Goal: Task Accomplishment & Management: Complete application form

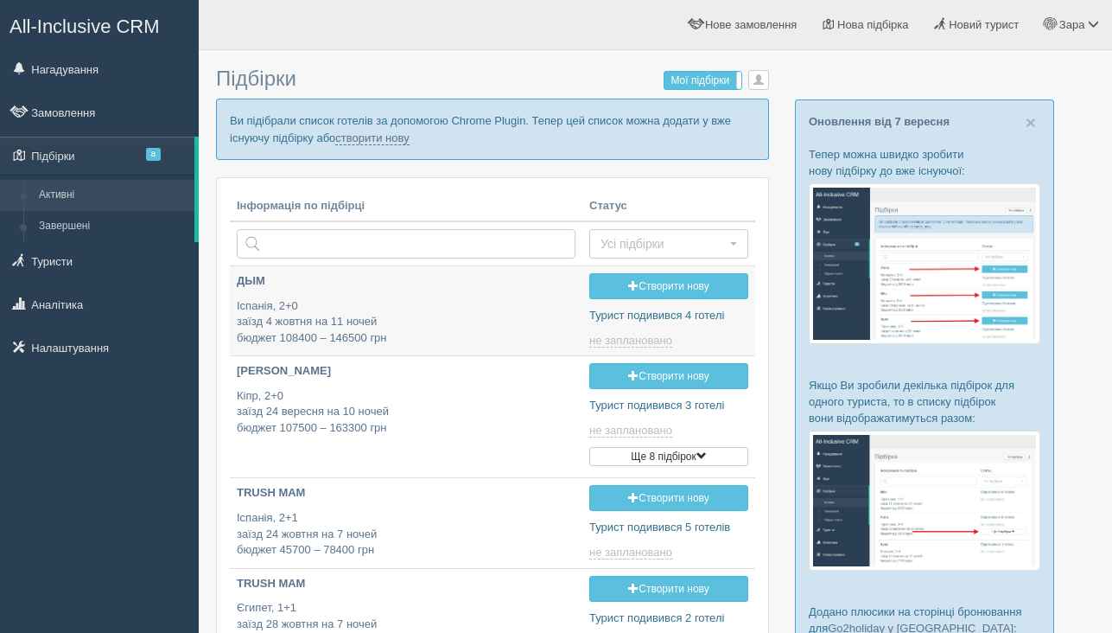
type input "2025-09-10 17:25"
click at [409, 139] on link "створити нову" at bounding box center [371, 138] width 73 height 14
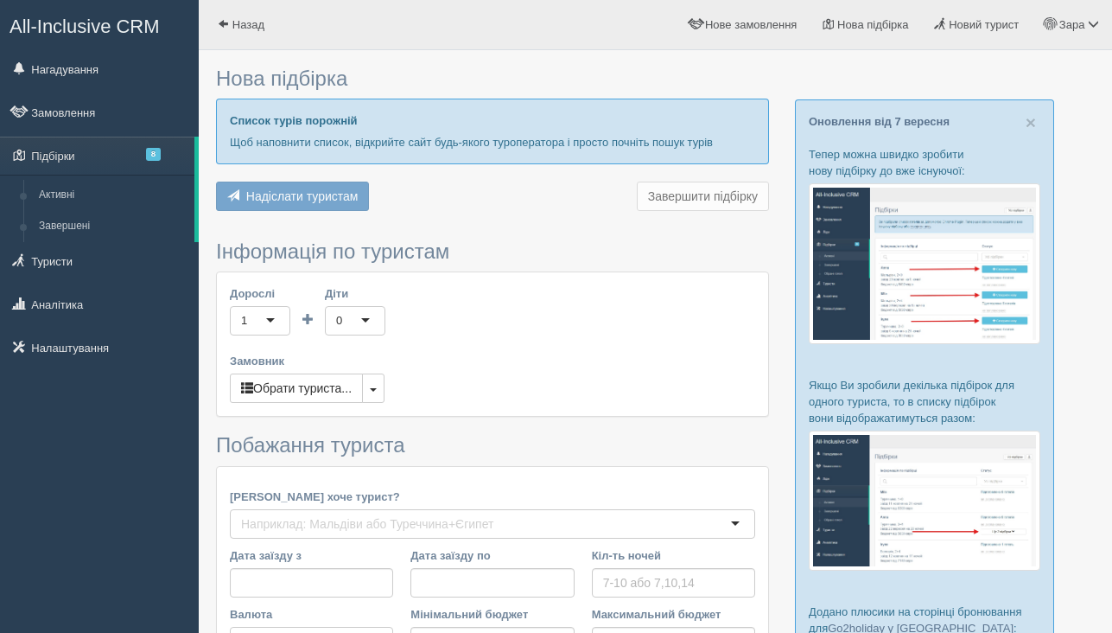
type input "9-10"
type input "100100"
type input "279900"
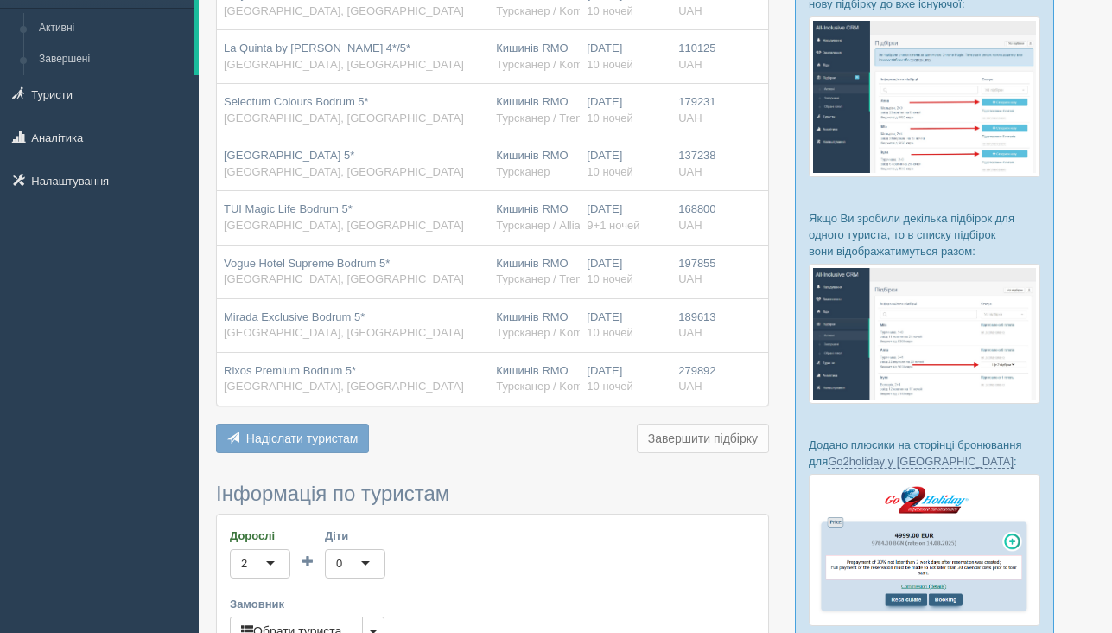
scroll to position [209, 0]
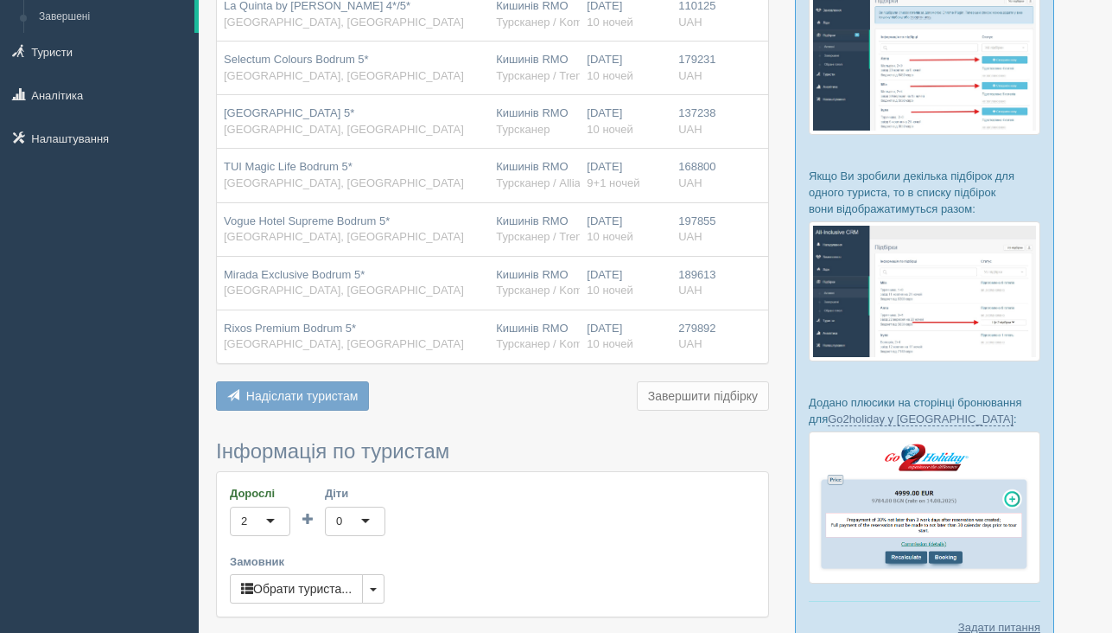
click at [319, 396] on span "Надіслати туристам" at bounding box center [302, 396] width 112 height 14
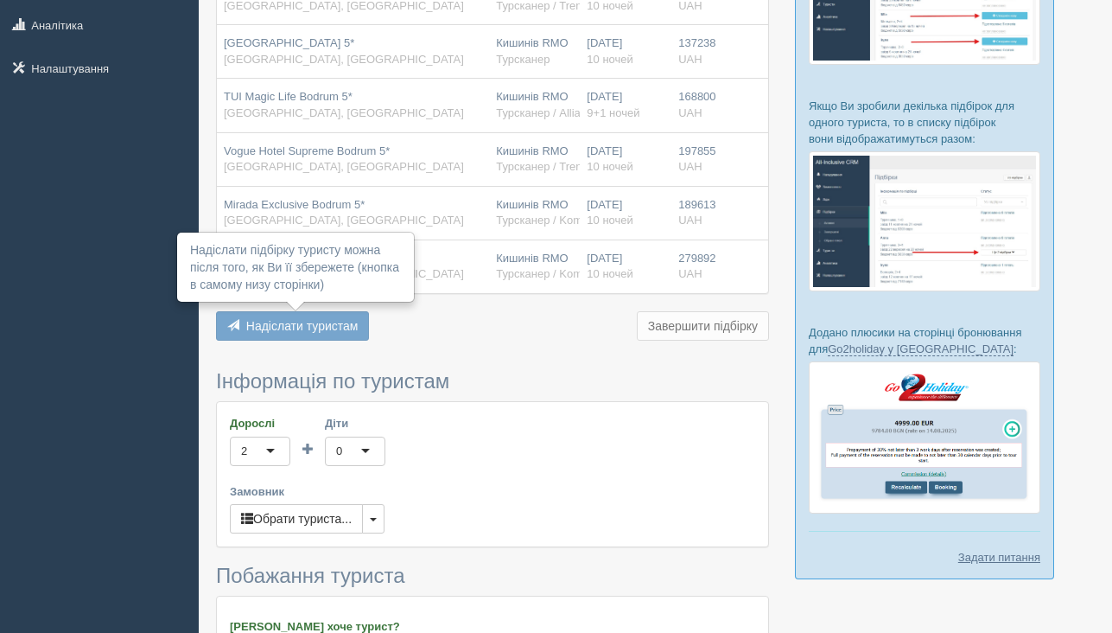
scroll to position [348, 0]
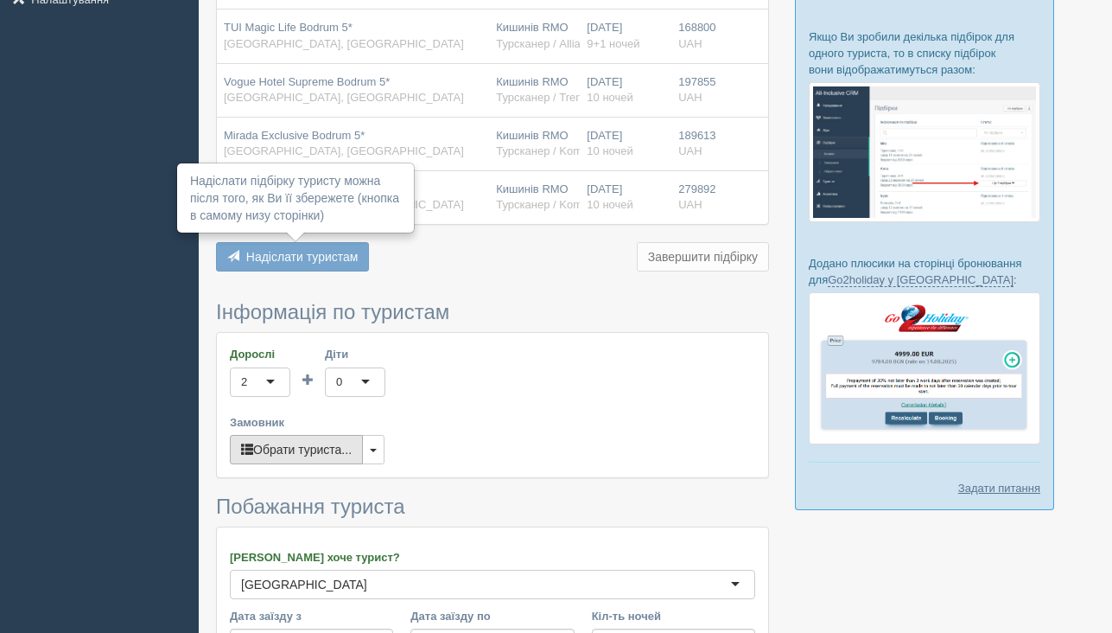
click at [312, 462] on button "Обрати туриста..." at bounding box center [296, 449] width 133 height 29
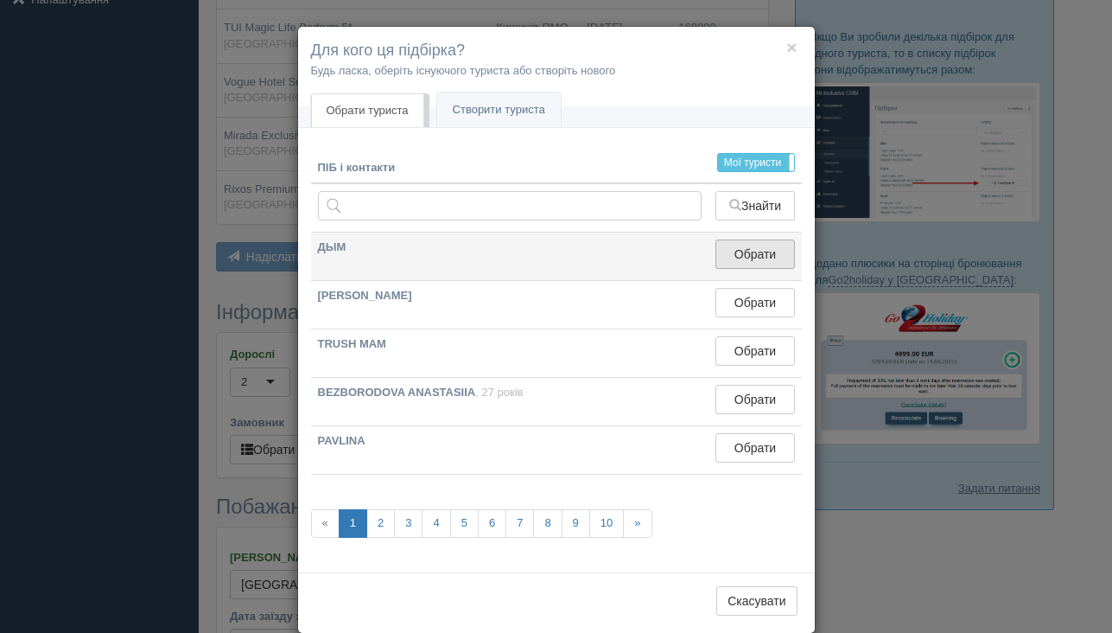
click at [739, 260] on button "Обрати" at bounding box center [754, 253] width 79 height 29
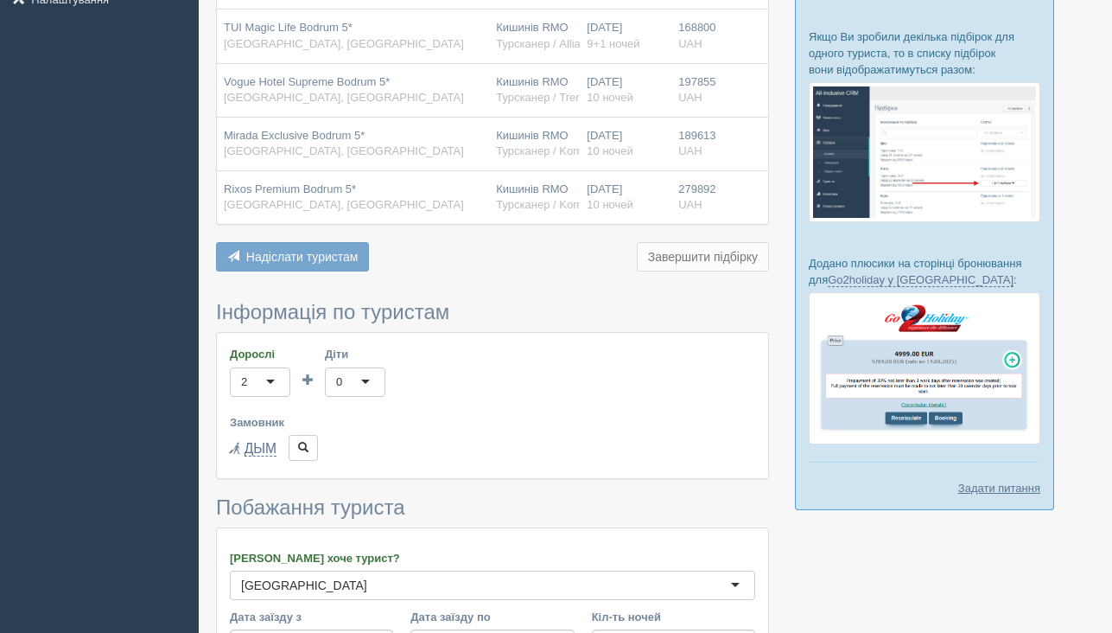
click at [348, 260] on span "Надіслати туристам" at bounding box center [302, 257] width 112 height 14
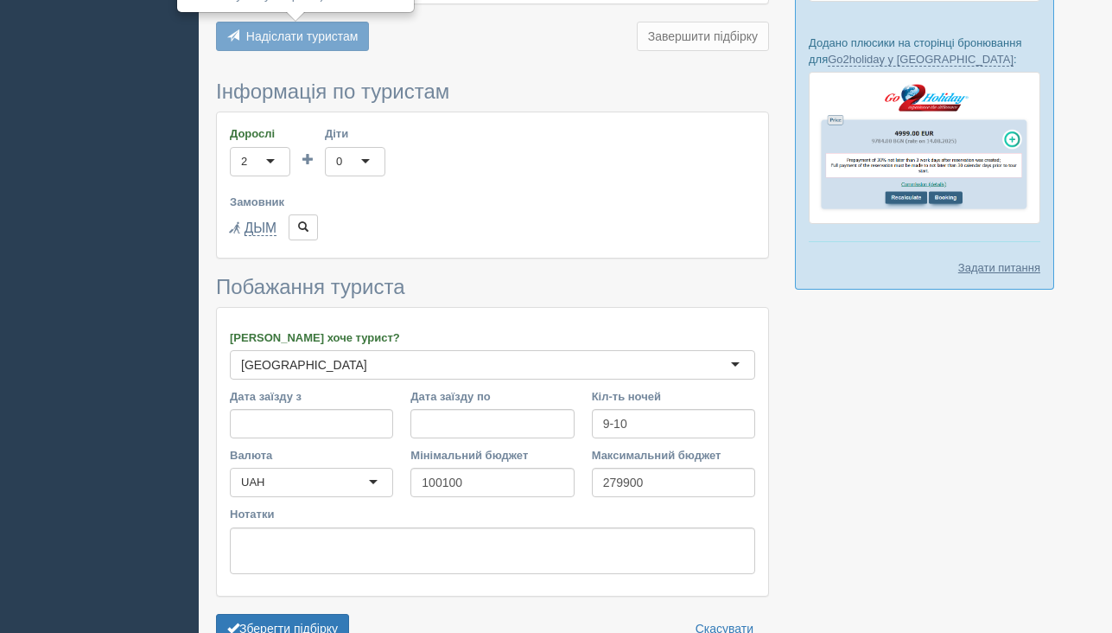
scroll to position [665, 0]
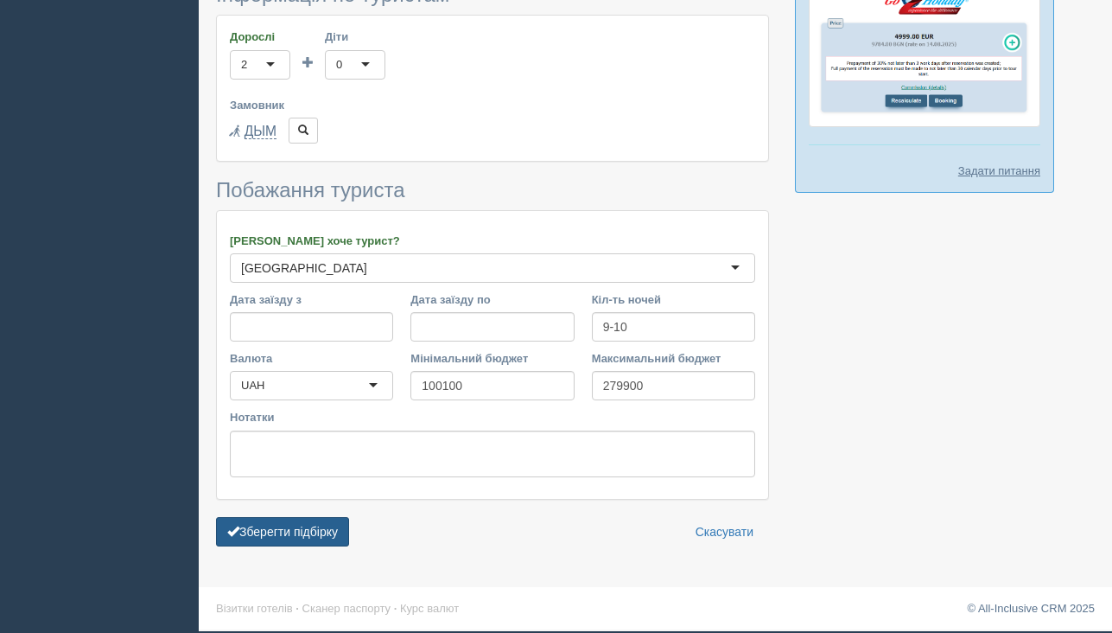
click at [298, 533] on button "Зберегти підбірку" at bounding box center [282, 531] width 133 height 29
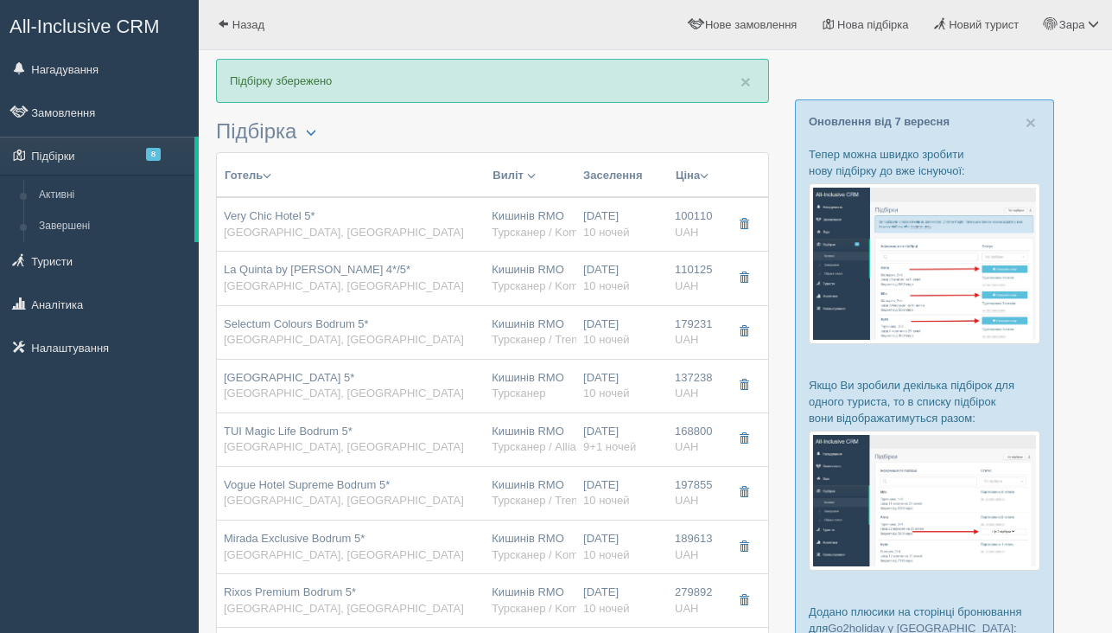
scroll to position [229, 0]
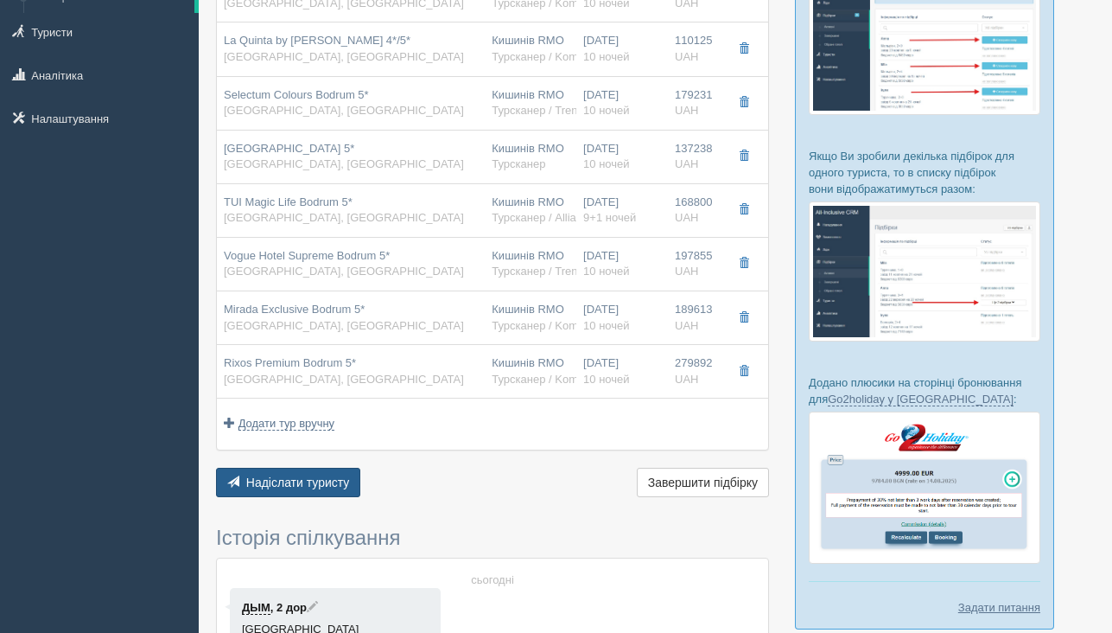
click at [310, 492] on button "Надіслати туристу Надіслати" at bounding box center [288, 481] width 144 height 29
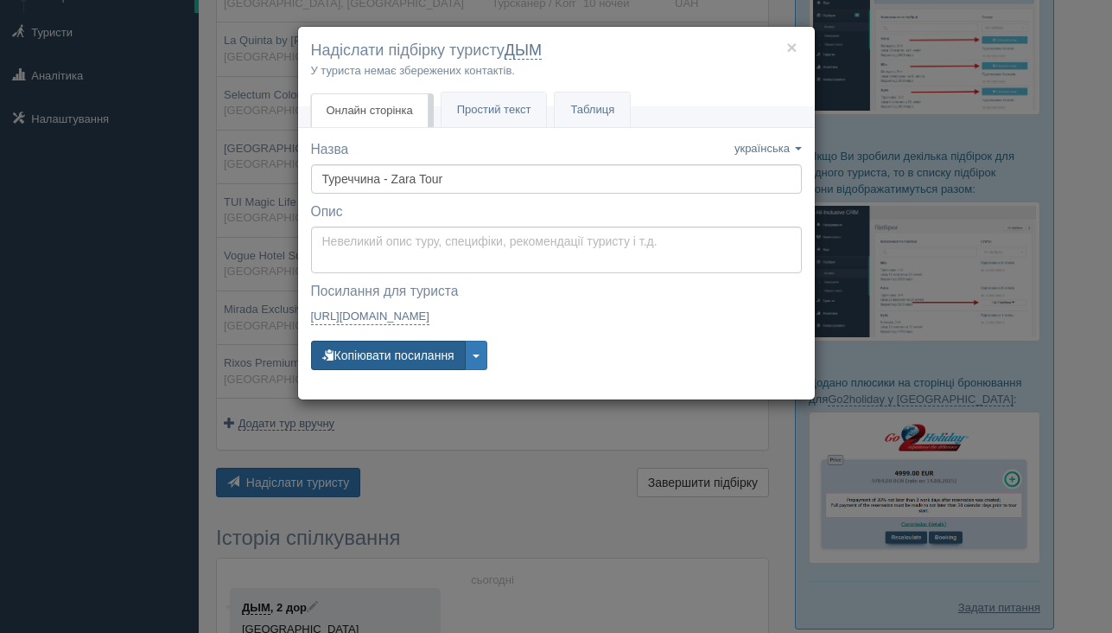
click at [380, 361] on button "Копіювати посилання" at bounding box center [388, 354] width 155 height 29
